Goal: Information Seeking & Learning: Learn about a topic

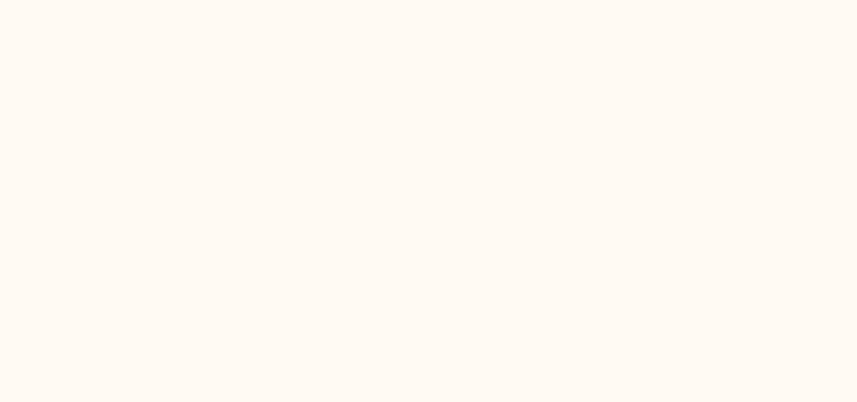
click at [557, 0] on html at bounding box center [428, 0] width 857 height 0
